Goal: Use online tool/utility: Utilize a website feature to perform a specific function

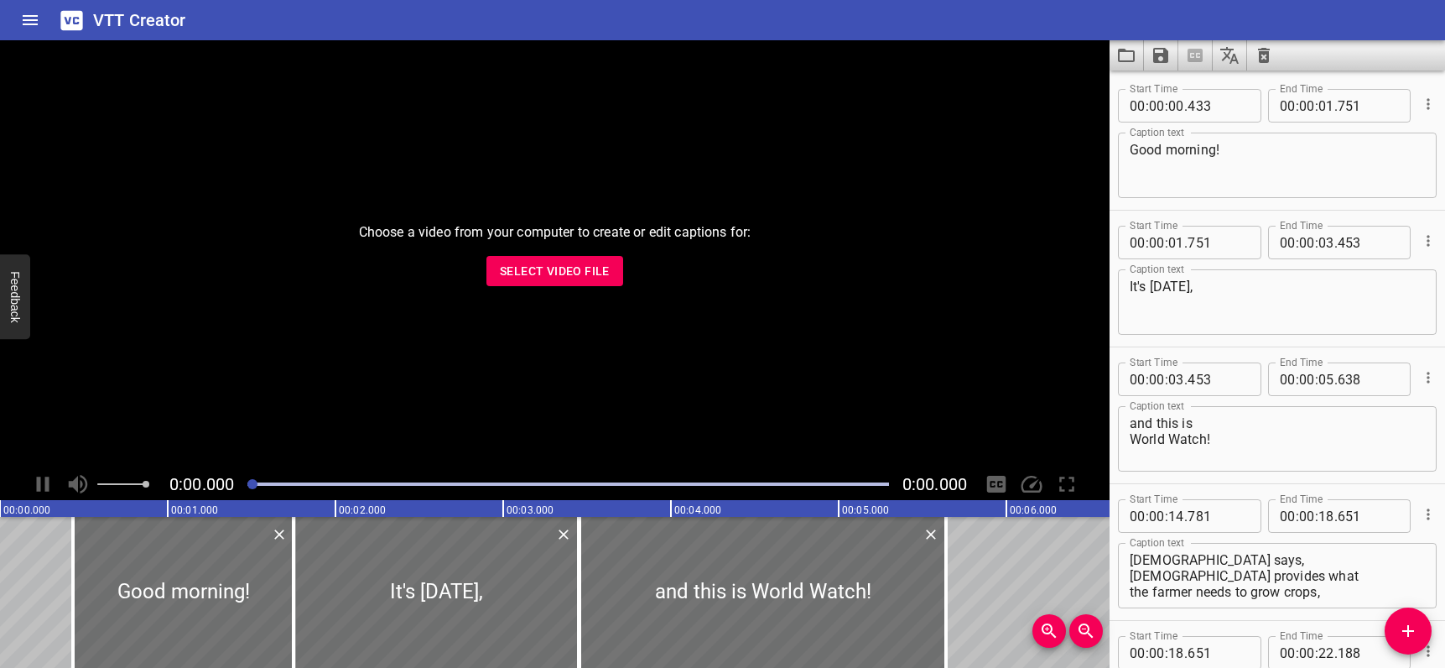
scroll to position [24233, 0]
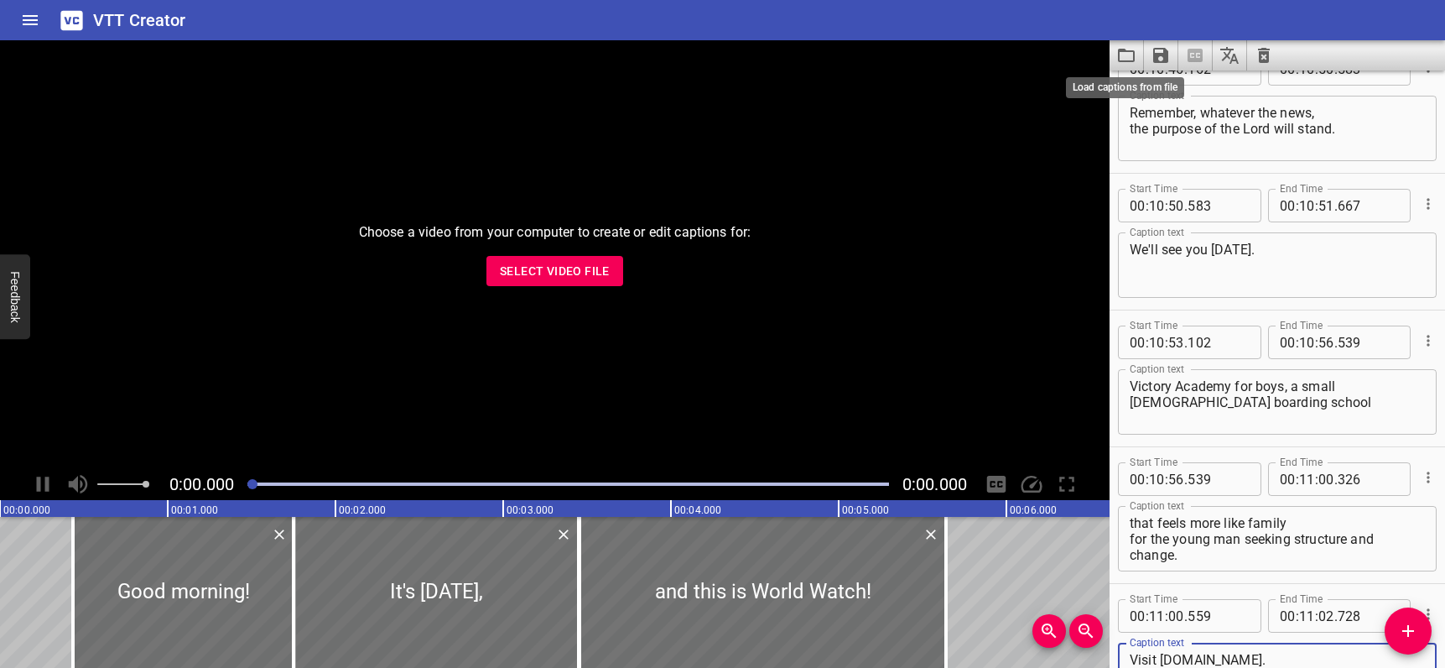
click at [1126, 55] on icon "Load captions from file" at bounding box center [1126, 55] width 20 height 20
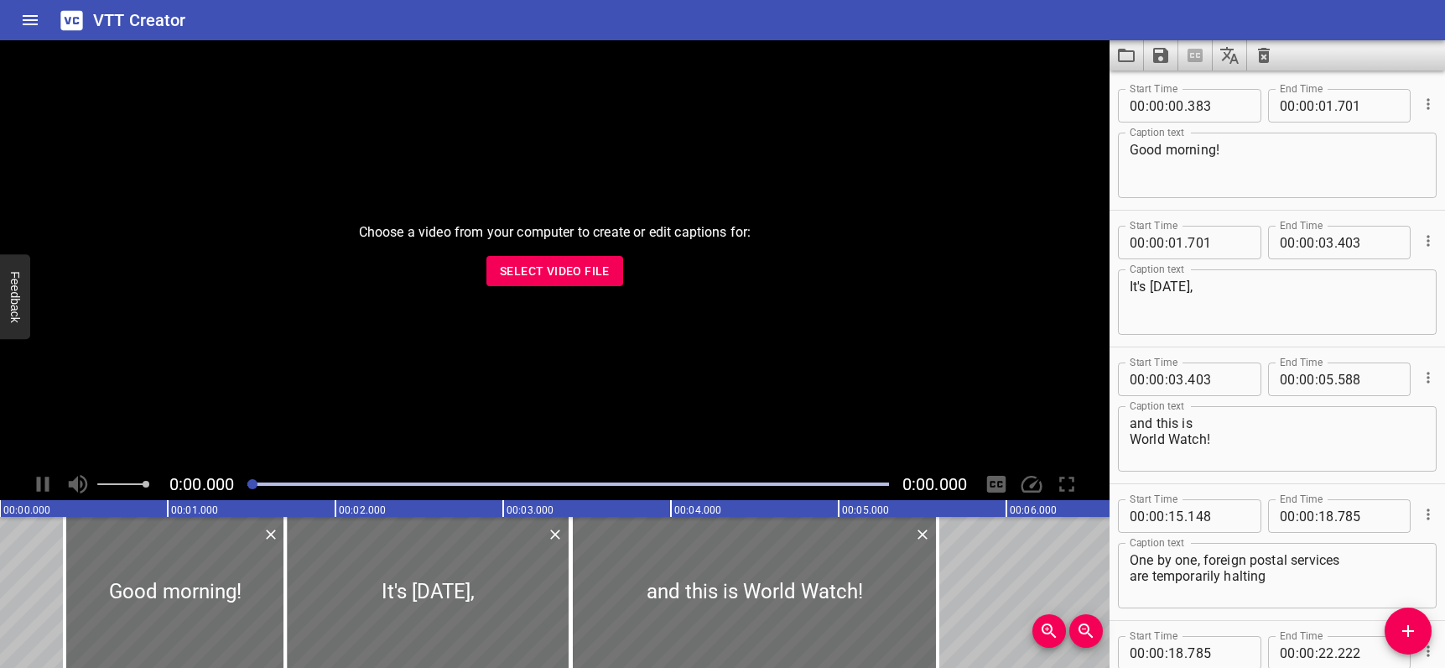
scroll to position [23549, 0]
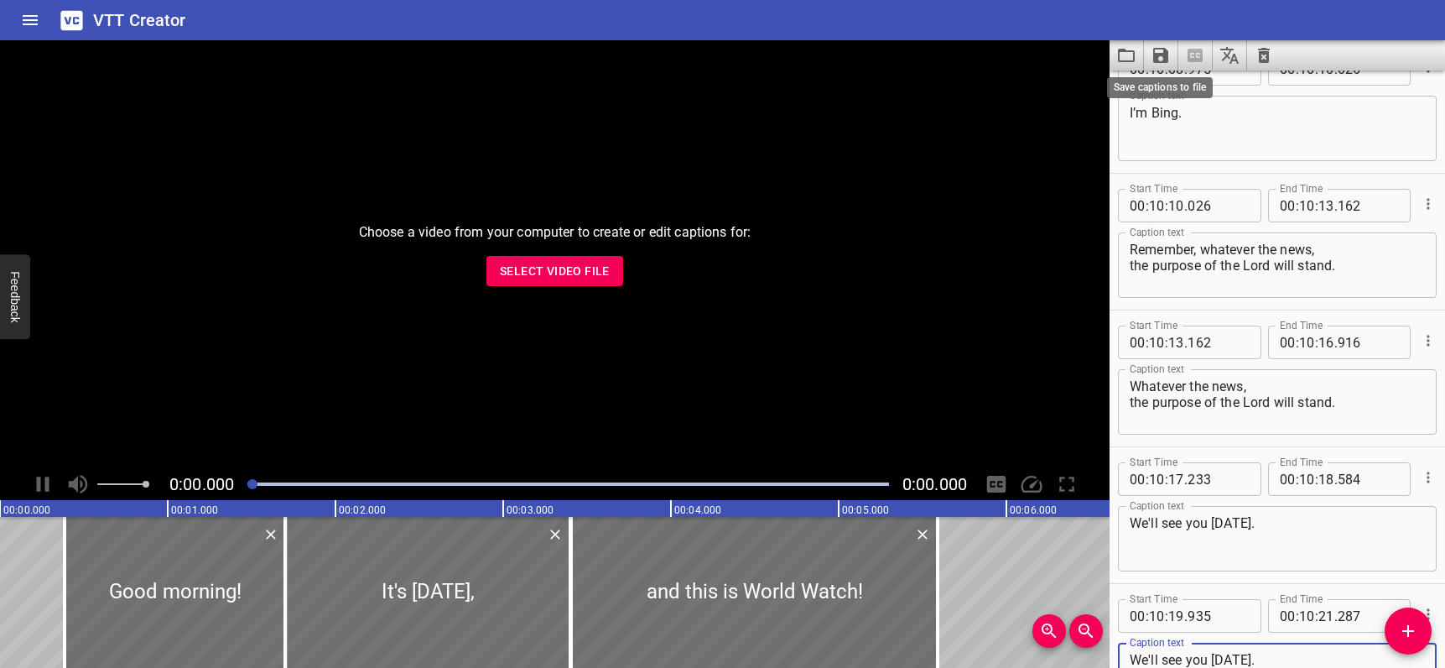
type textarea "We'll see you [DATE]."
click at [1161, 60] on icon "Save captions to file" at bounding box center [1161, 55] width 20 height 20
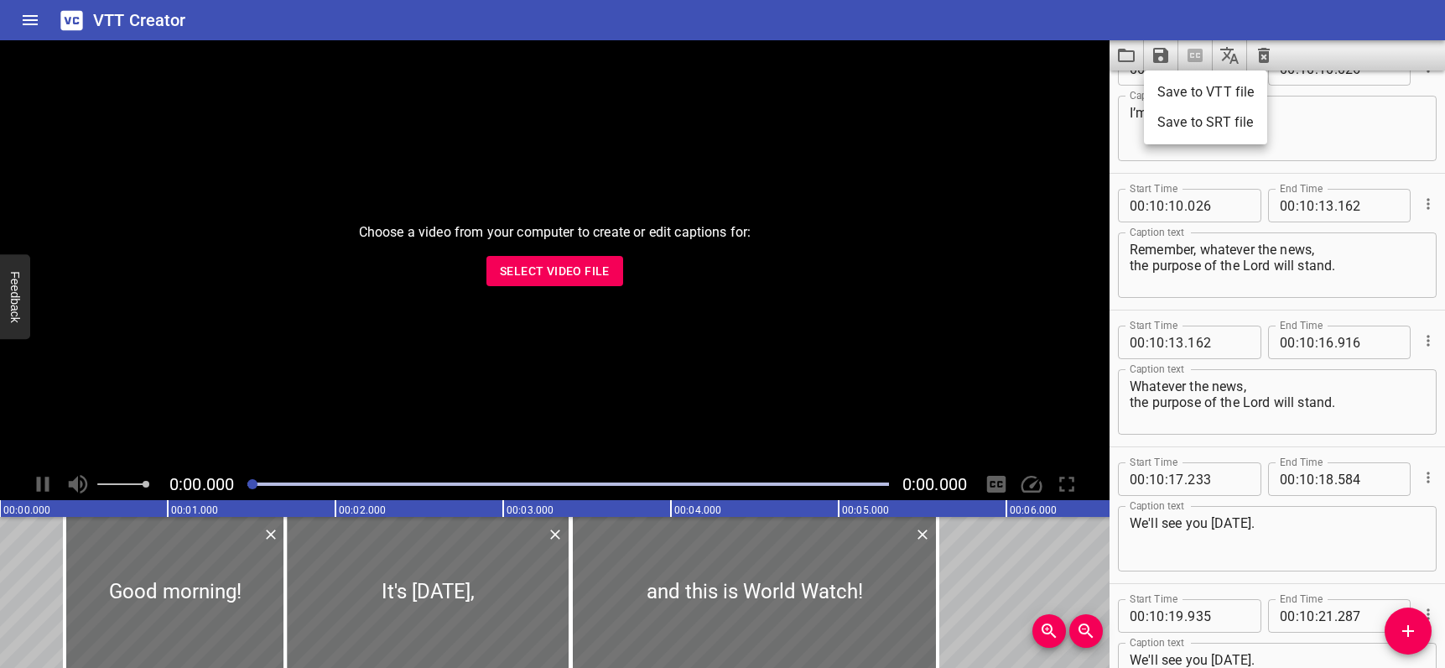
click at [1156, 85] on li "Save to VTT file" at bounding box center [1205, 92] width 123 height 30
click at [1127, 52] on icon "Load captions from file" at bounding box center [1126, 55] width 17 height 13
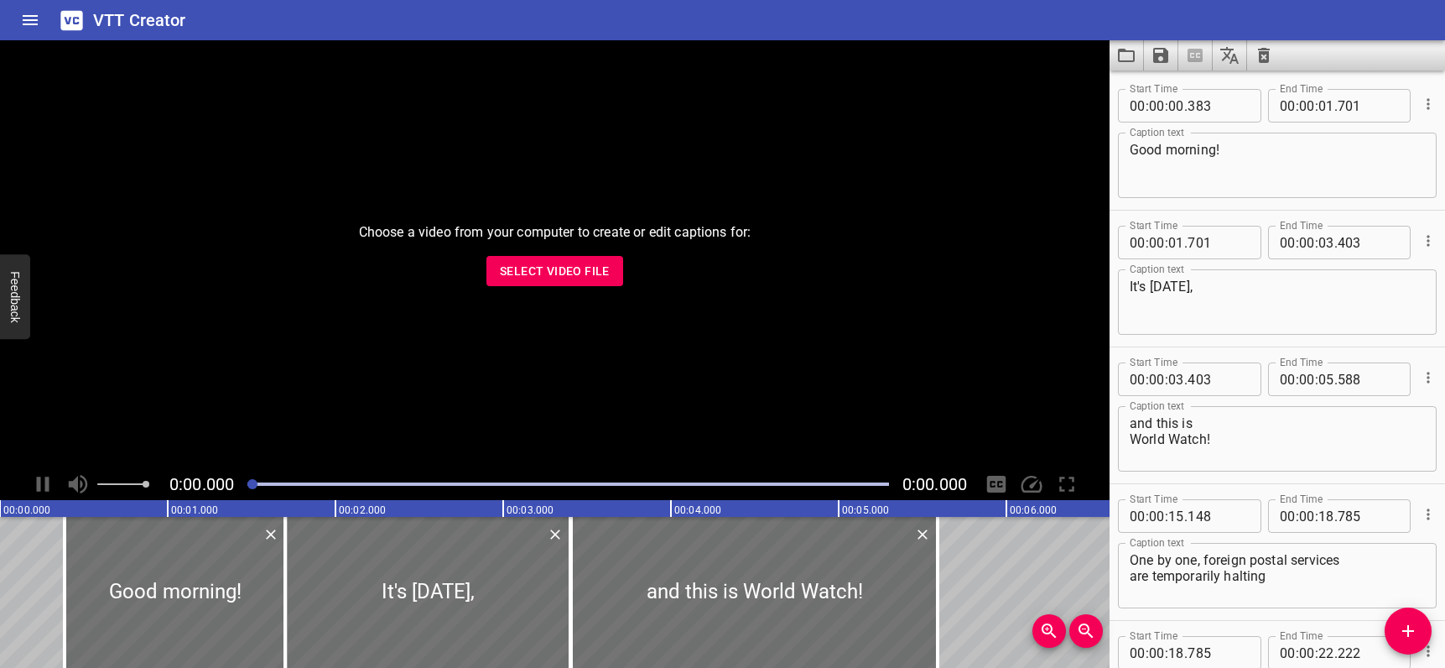
scroll to position [23276, 0]
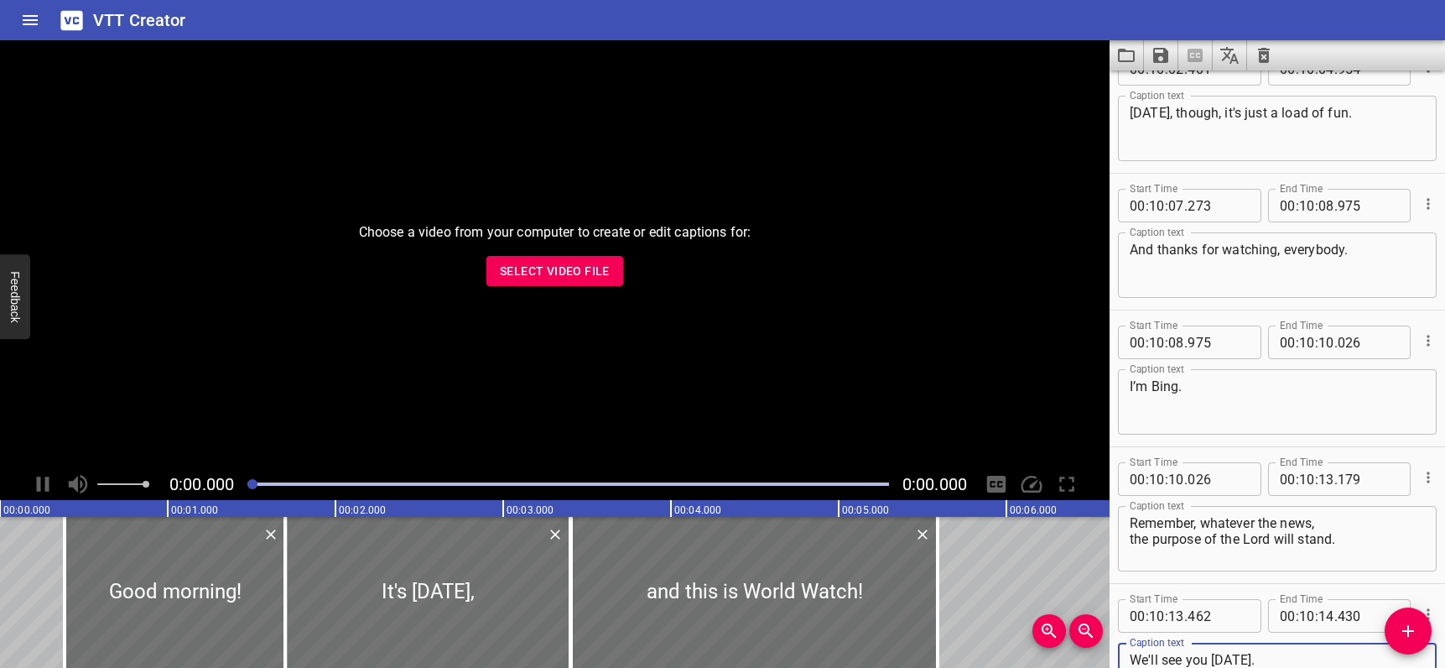
type textarea "We'll see you [DATE]."
click at [1163, 53] on icon "Save captions to file" at bounding box center [1161, 55] width 20 height 20
click at [1170, 87] on li "Save to VTT file" at bounding box center [1205, 92] width 123 height 30
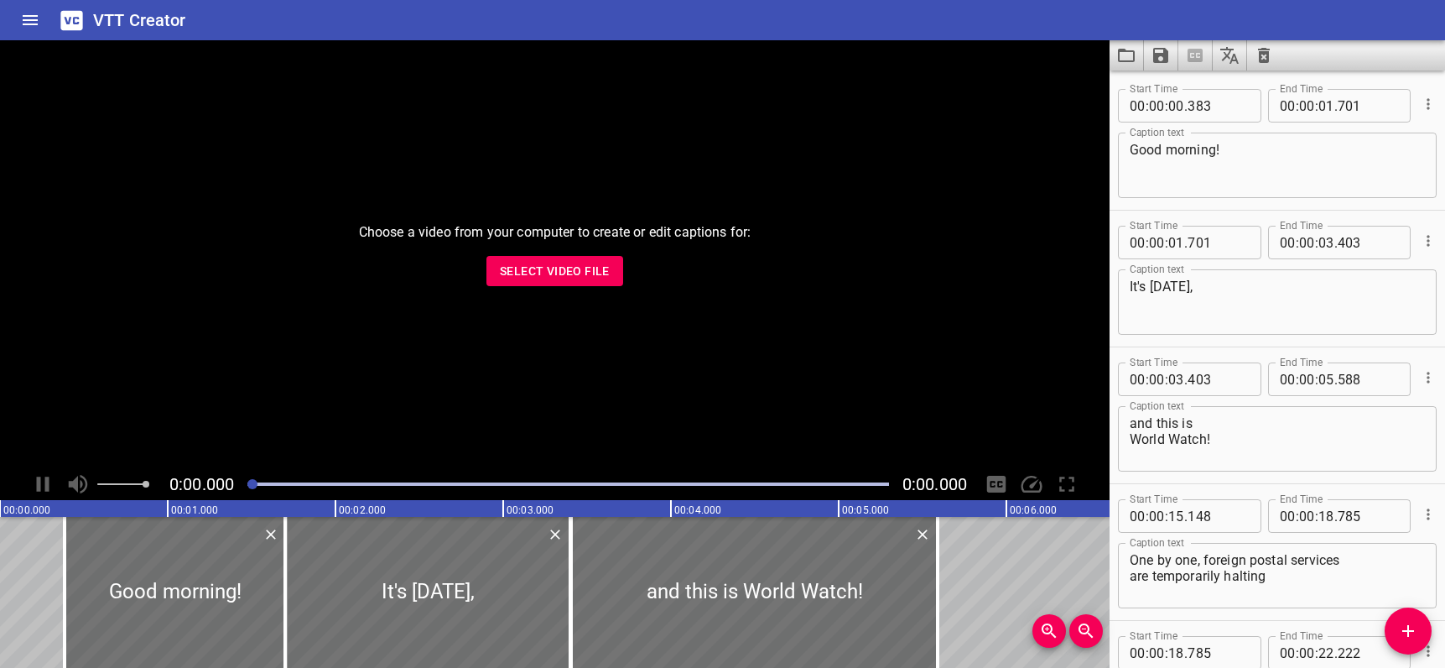
scroll to position [23276, 0]
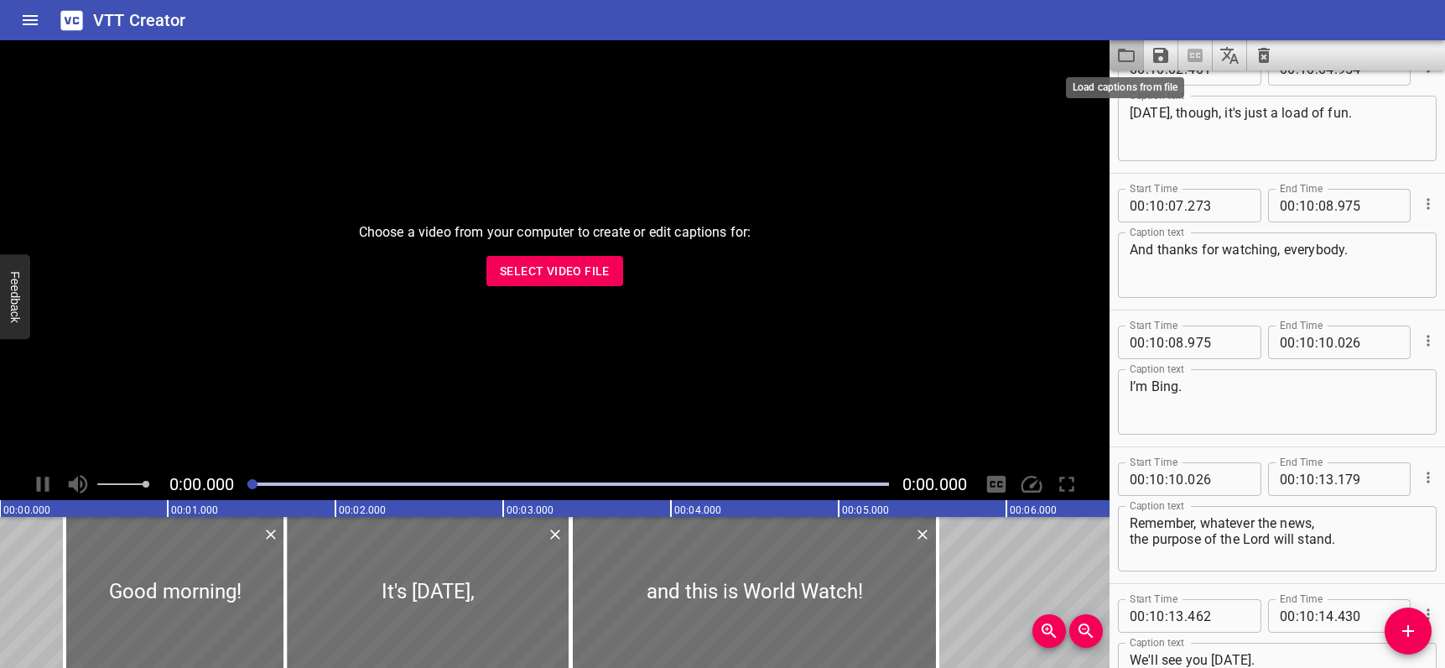
click at [1128, 58] on icon "Load captions from file" at bounding box center [1126, 55] width 20 height 20
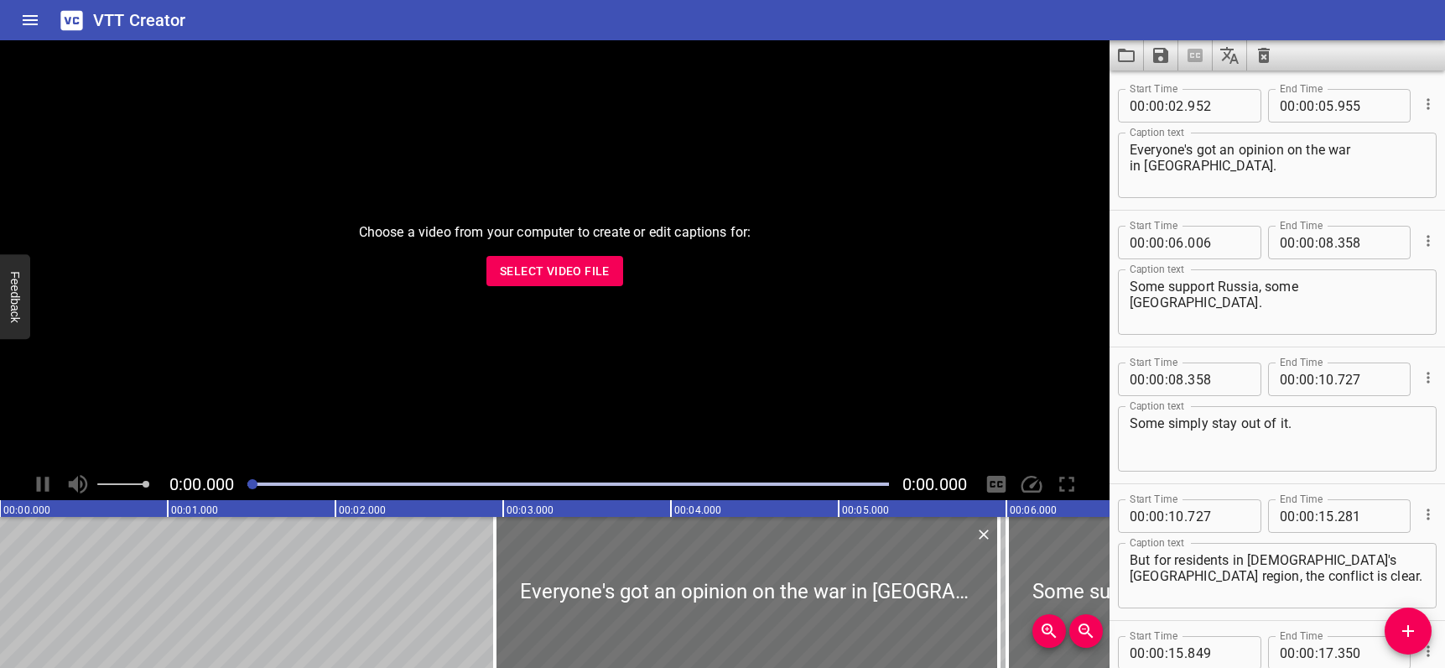
scroll to position [4685, 0]
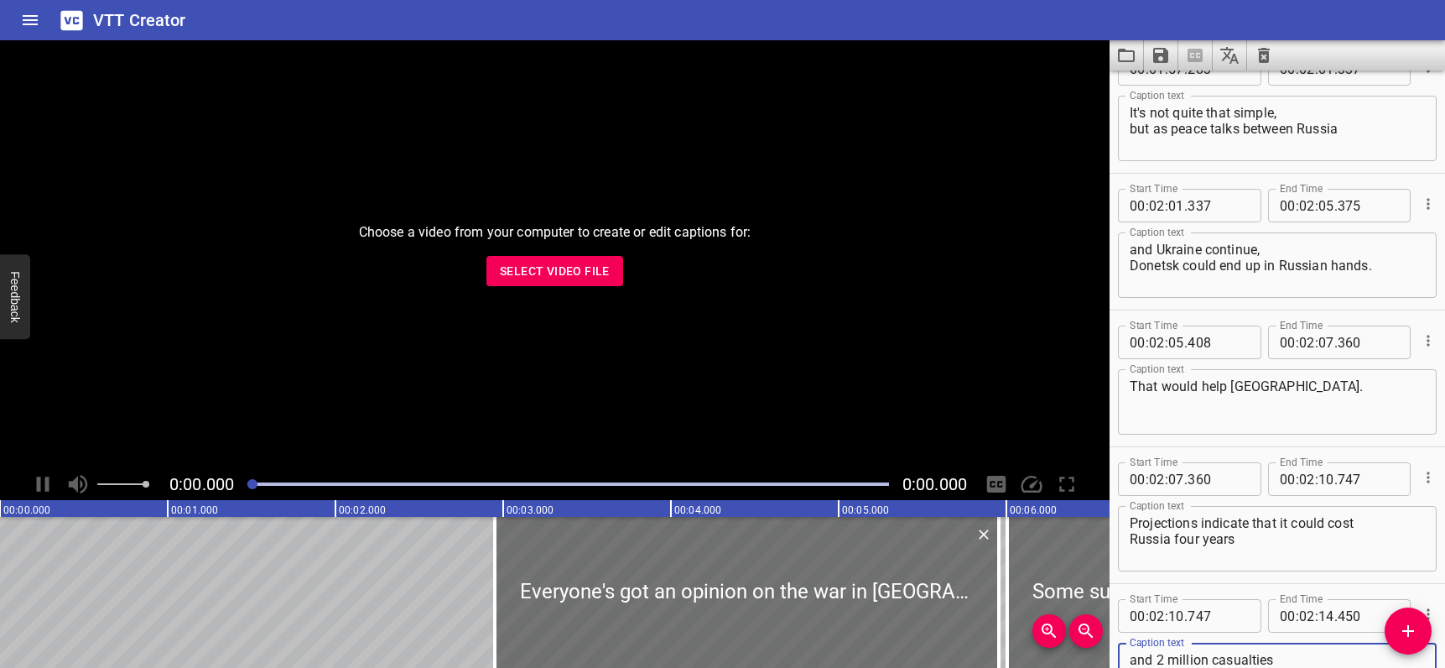
type textarea "and 2 million casualties to take the region by force."
click at [1164, 55] on icon "Save captions to file" at bounding box center [1160, 55] width 15 height 15
click at [1169, 91] on li "Save to VTT file" at bounding box center [1205, 92] width 123 height 30
